Goal: Register for event/course

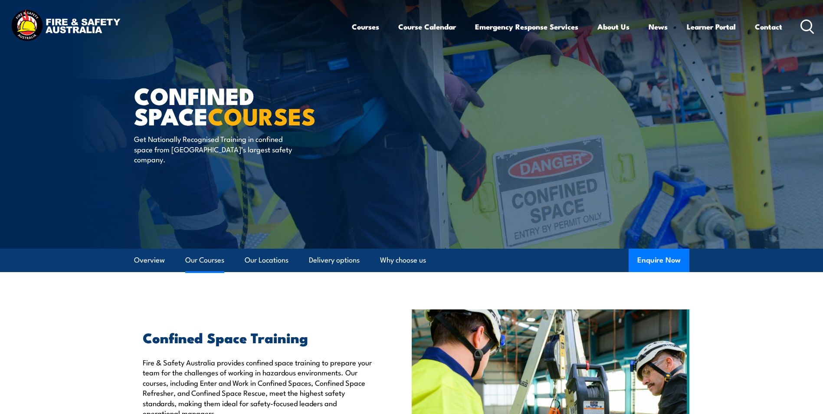
click at [206, 262] on link "Our Courses" at bounding box center [204, 260] width 39 height 23
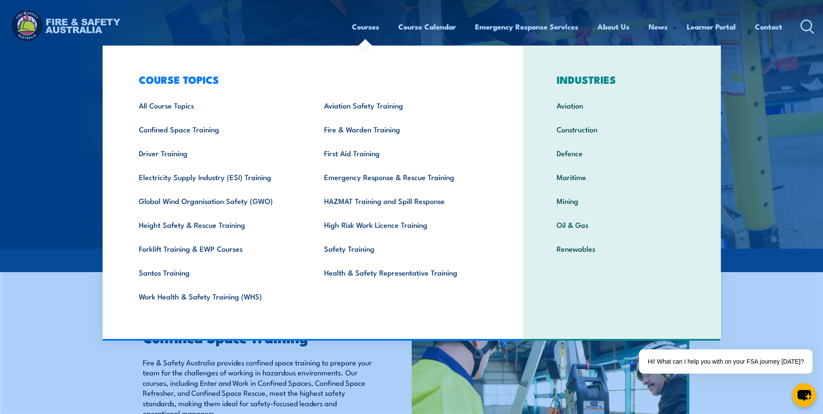
click at [360, 27] on link "Courses" at bounding box center [365, 26] width 27 height 23
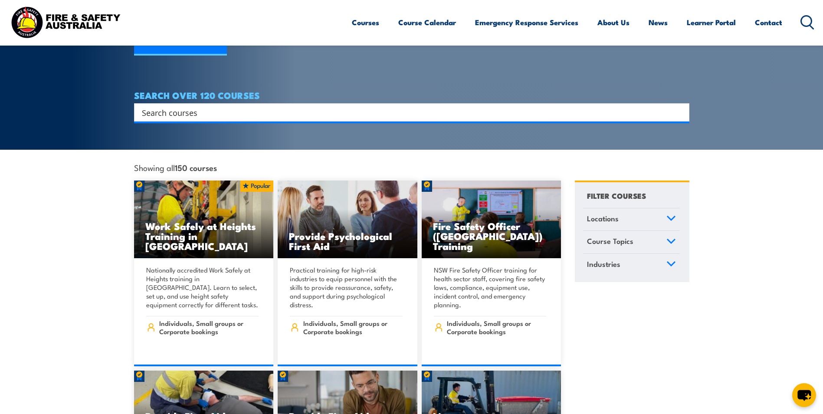
scroll to position [174, 0]
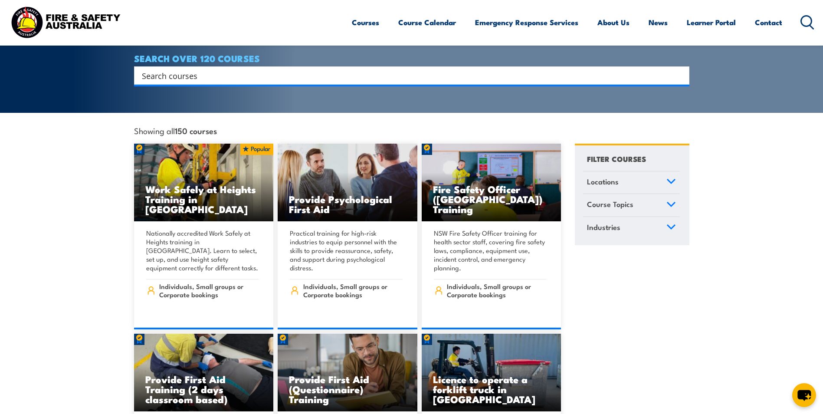
click at [667, 171] on link "Locations" at bounding box center [631, 182] width 97 height 23
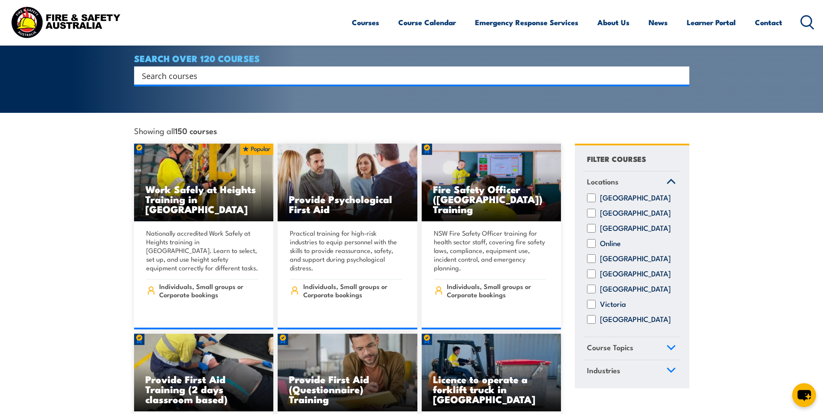
click at [591, 256] on input "Queensland" at bounding box center [591, 258] width 9 height 9
checkbox input "true"
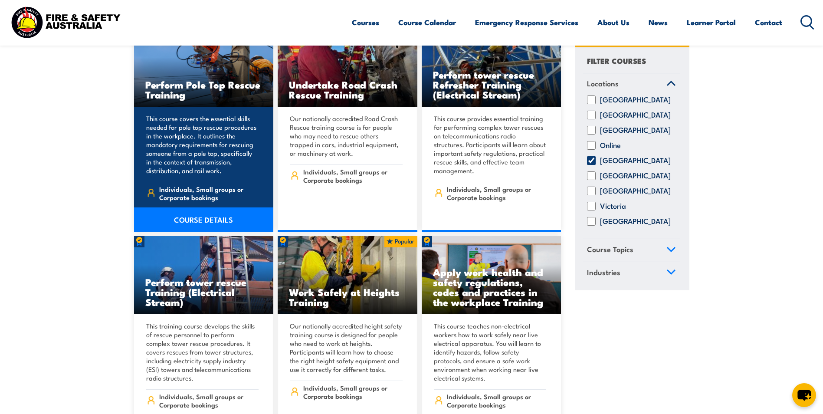
scroll to position [6810, 0]
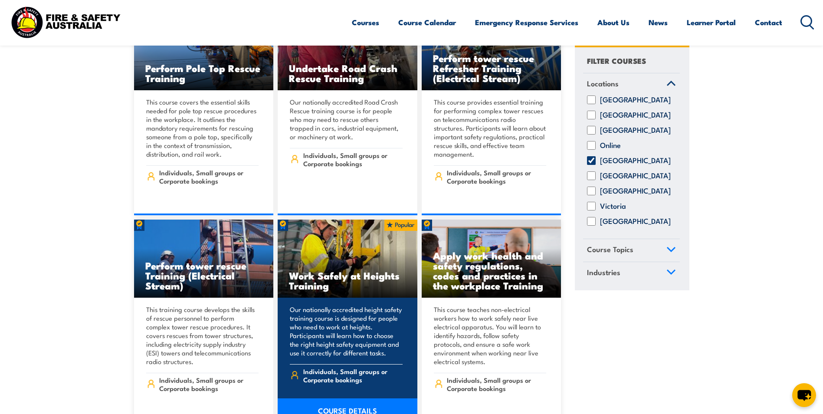
click at [345, 270] on h3 "Work Safely at Heights Training" at bounding box center [347, 280] width 117 height 20
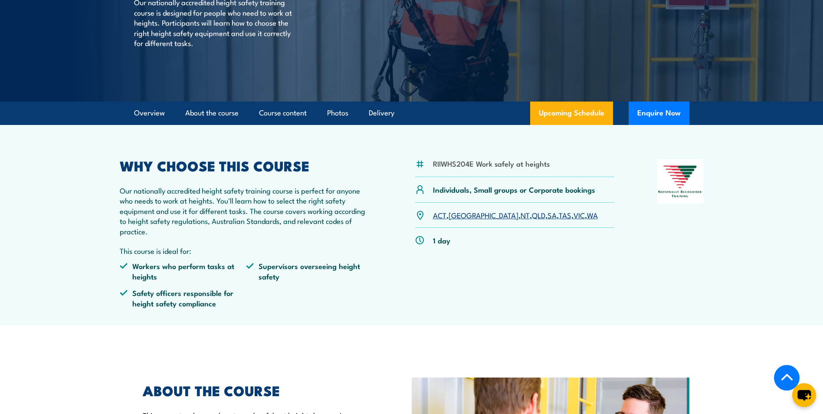
scroll to position [174, 0]
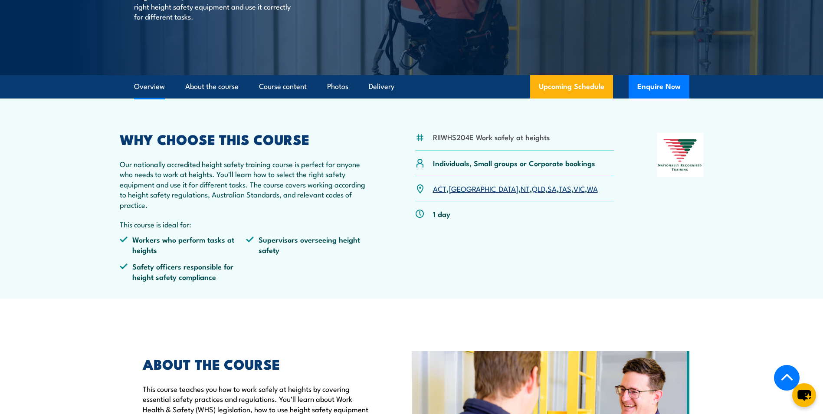
click at [532, 189] on link "QLD" at bounding box center [538, 188] width 13 height 10
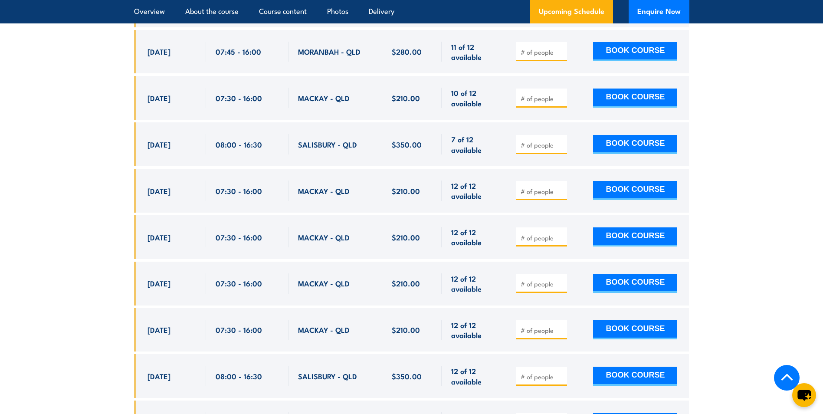
scroll to position [1597, 0]
